Goal: Transaction & Acquisition: Book appointment/travel/reservation

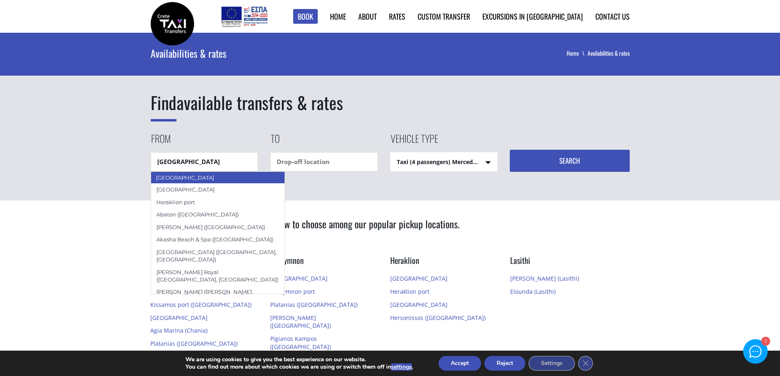
click at [209, 176] on div "[GEOGRAPHIC_DATA]" at bounding box center [218, 178] width 135 height 12
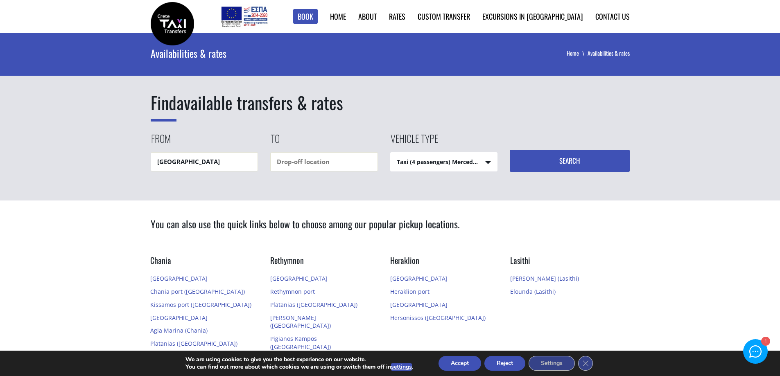
type input "[GEOGRAPHIC_DATA]"
click at [311, 158] on input "text" at bounding box center [324, 161] width 108 height 19
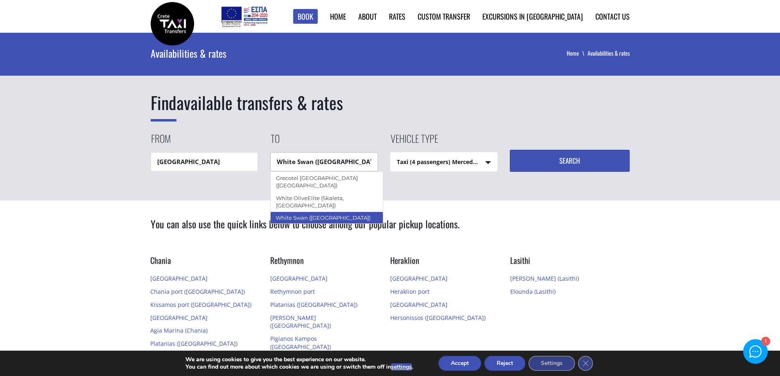
click at [325, 212] on div "White Swan ([GEOGRAPHIC_DATA])" at bounding box center [326, 218] width 113 height 12
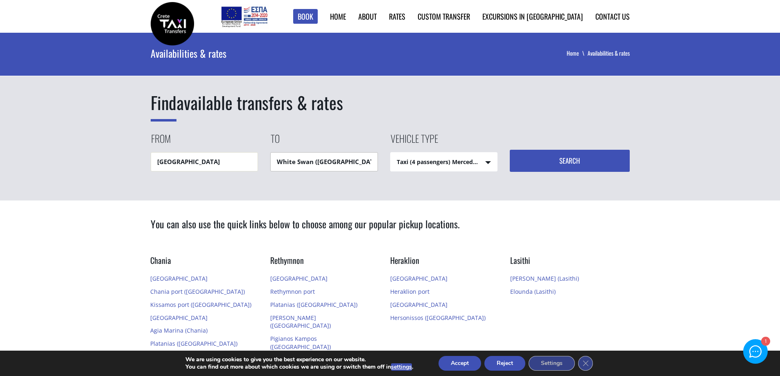
type input "White Swan ([GEOGRAPHIC_DATA])"
click at [481, 162] on select "Taxi (4 passengers) Mercedes E Class Mini Van (7 passengers) Mercedes [PERSON_N…" at bounding box center [444, 163] width 107 height 20
click at [548, 167] on button "Search" at bounding box center [570, 161] width 120 height 22
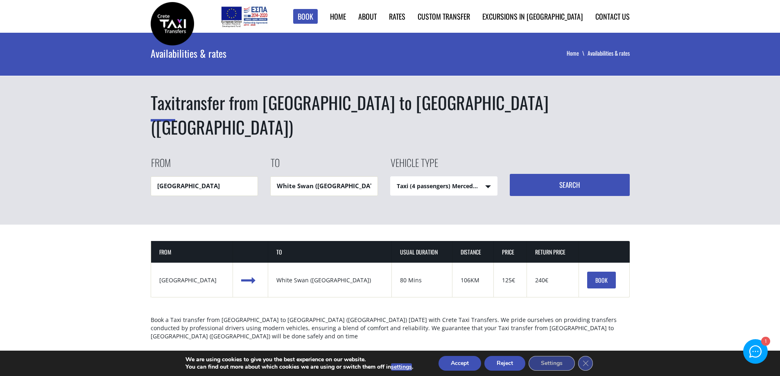
click at [466, 364] on button "Accept" at bounding box center [459, 363] width 43 height 15
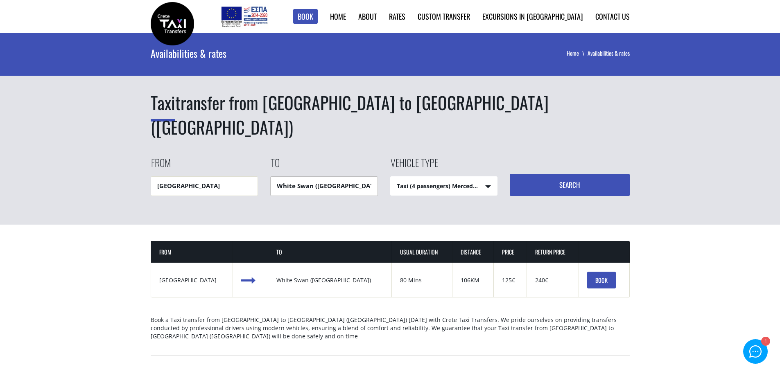
drag, startPoint x: 352, startPoint y: 162, endPoint x: 316, endPoint y: 163, distance: 36.1
click at [316, 176] on input "White Swan ([GEOGRAPHIC_DATA])" at bounding box center [324, 185] width 108 height 19
click at [370, 176] on input "White Swan ([GEOGRAPHIC_DATA])" at bounding box center [324, 185] width 108 height 19
drag, startPoint x: 370, startPoint y: 159, endPoint x: 289, endPoint y: 160, distance: 80.7
click at [289, 176] on input "White Swan ([GEOGRAPHIC_DATA])" at bounding box center [324, 185] width 108 height 19
